Goal: Navigation & Orientation: Find specific page/section

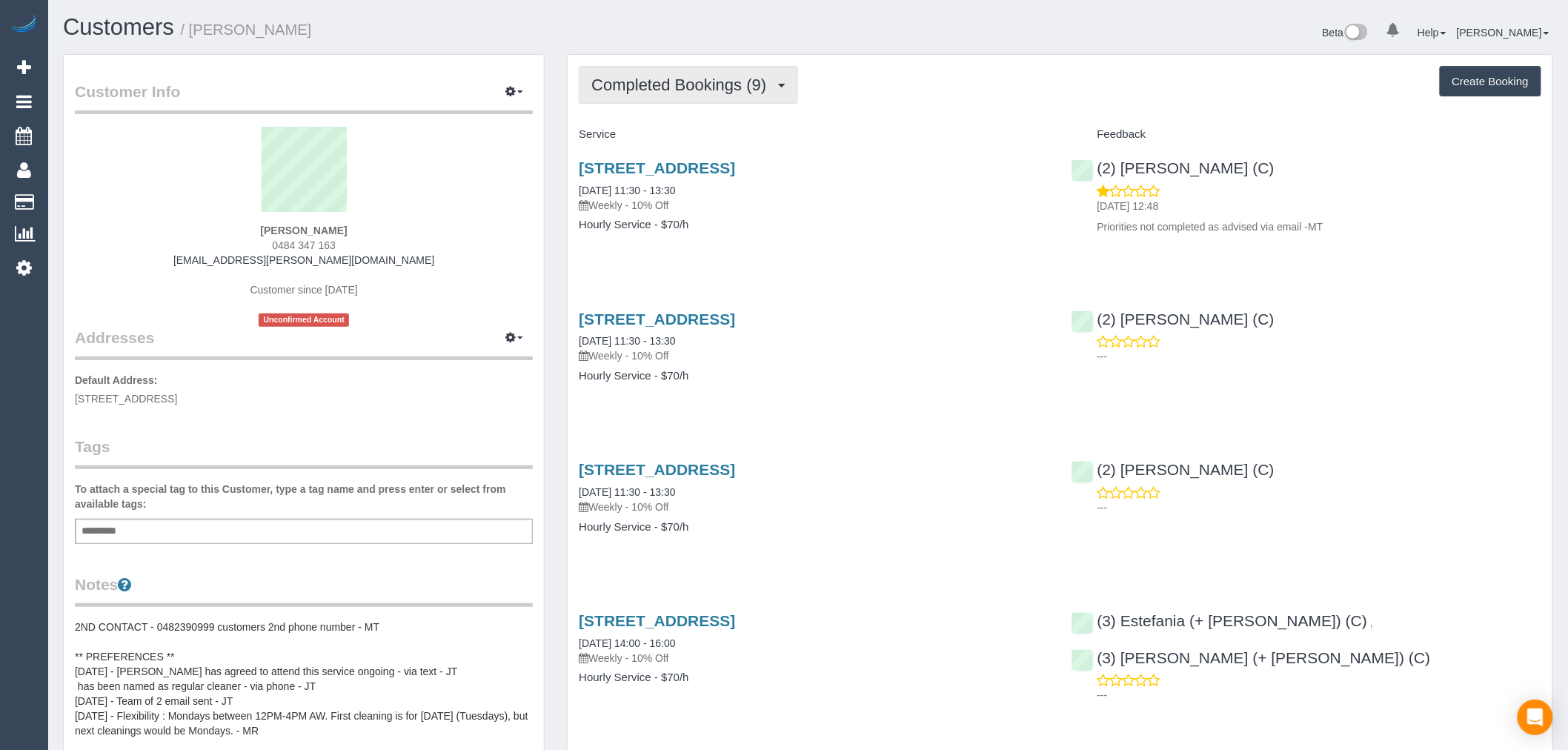
click at [682, 87] on span "Completed Bookings (9)" at bounding box center [682, 85] width 182 height 18
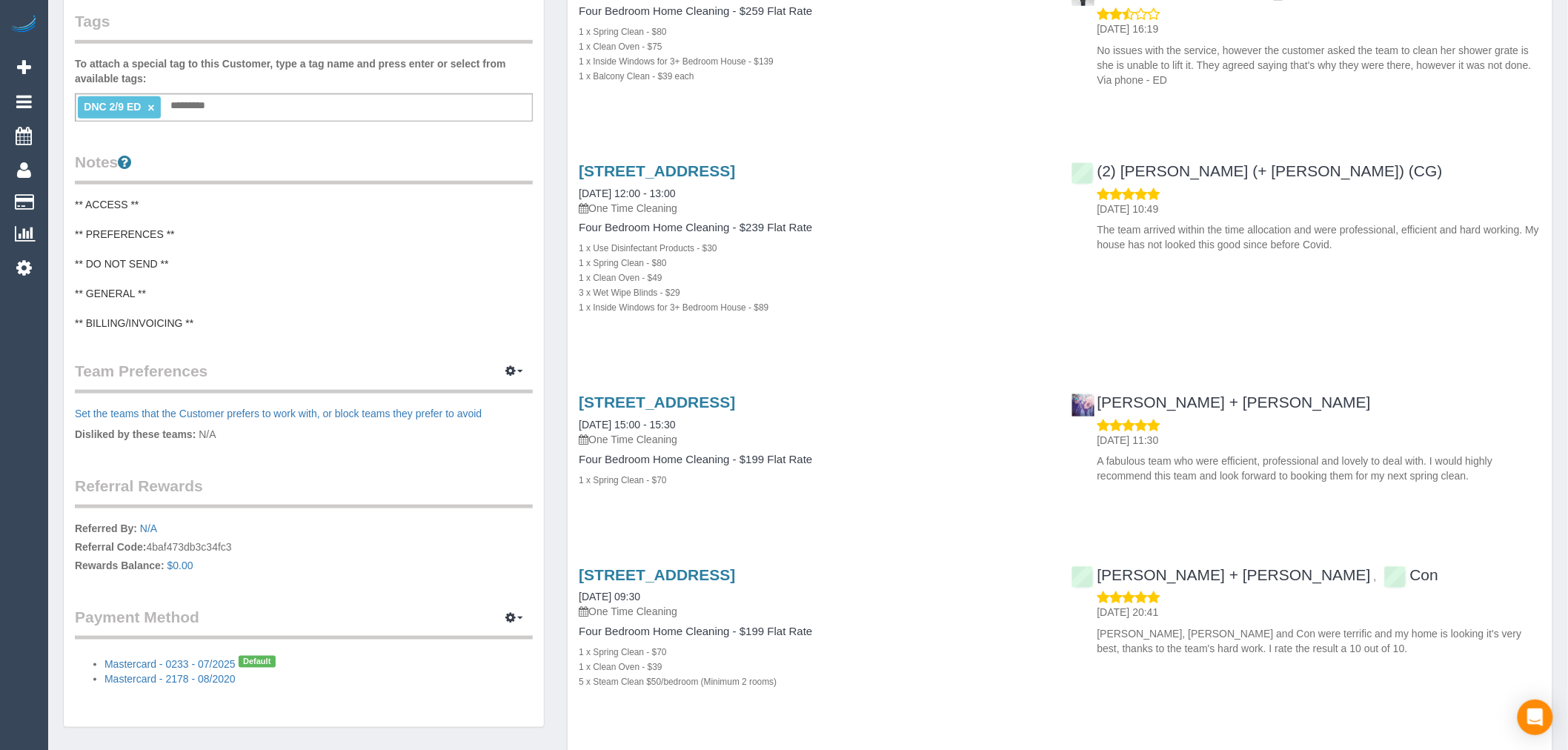
scroll to position [411, 0]
